Goal: Find specific page/section: Find specific page/section

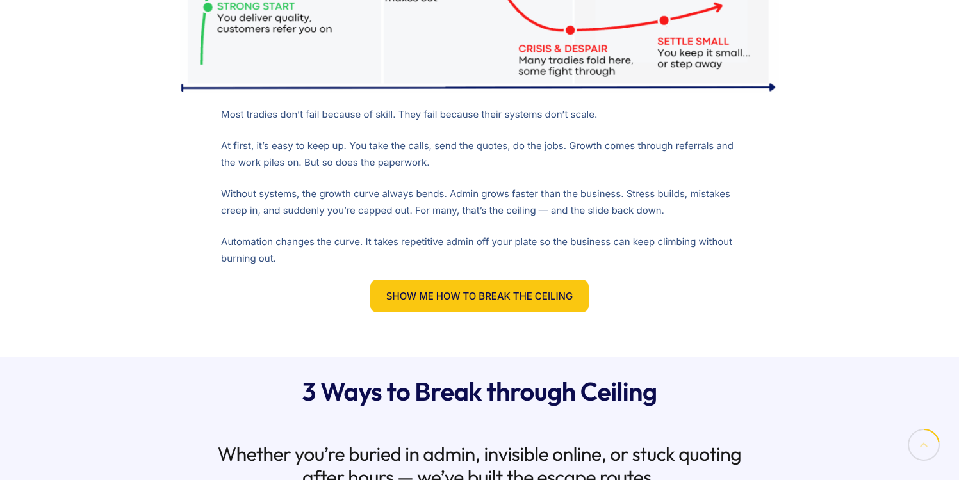
scroll to position [977, 0]
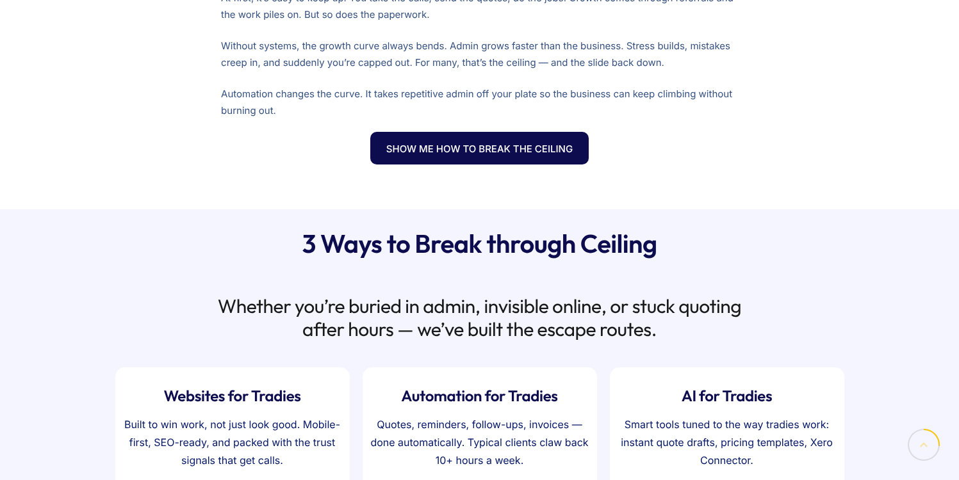
click at [479, 161] on link "Show Me How to Break the Ceiling" at bounding box center [479, 148] width 218 height 33
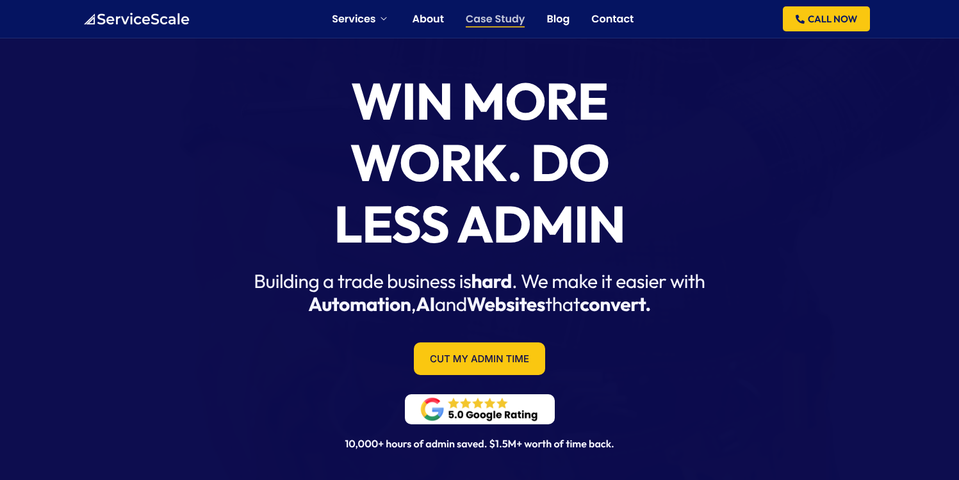
click at [505, 23] on link "Case Study" at bounding box center [496, 19] width 60 height 10
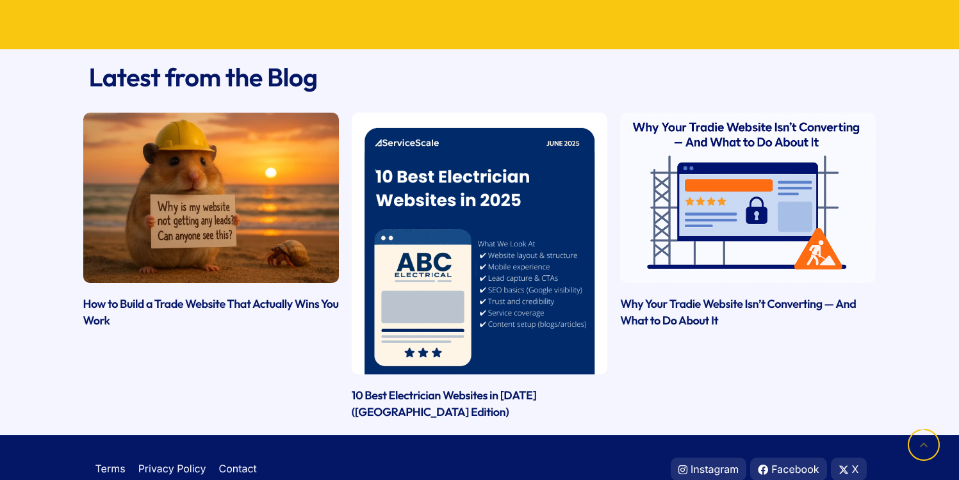
scroll to position [3738, 0]
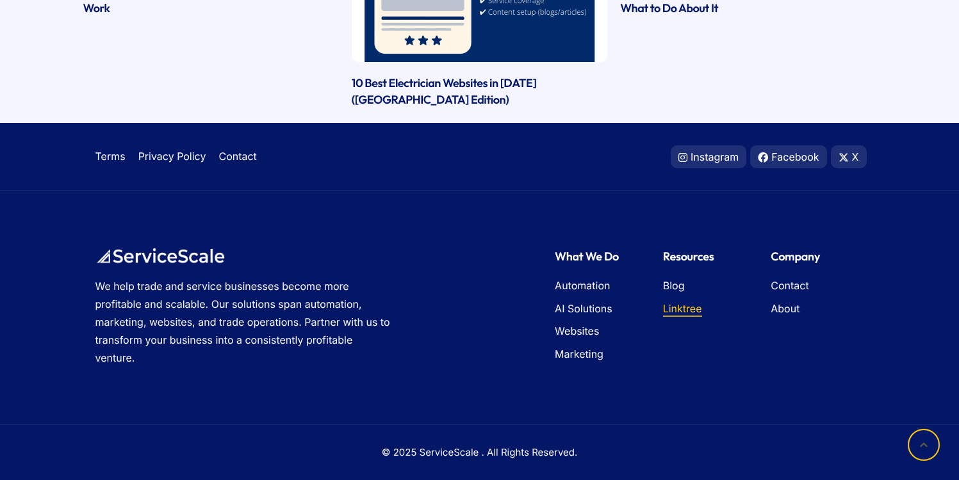
click at [683, 310] on span "Linktree" at bounding box center [682, 309] width 39 height 17
